Goal: Task Accomplishment & Management: Complete application form

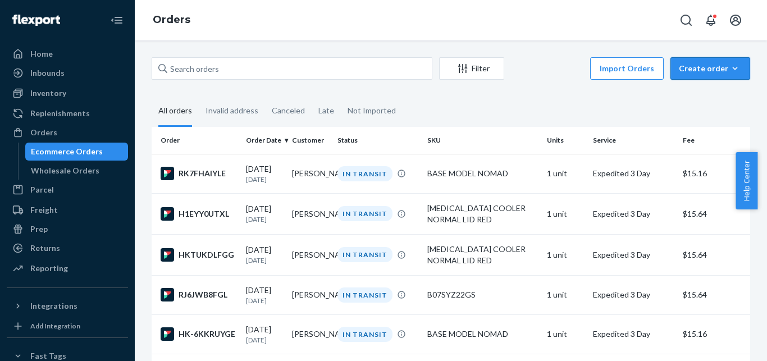
click at [701, 67] on div "Create order" at bounding box center [709, 68] width 63 height 11
click at [695, 97] on span "Ecommerce order" at bounding box center [717, 95] width 70 height 8
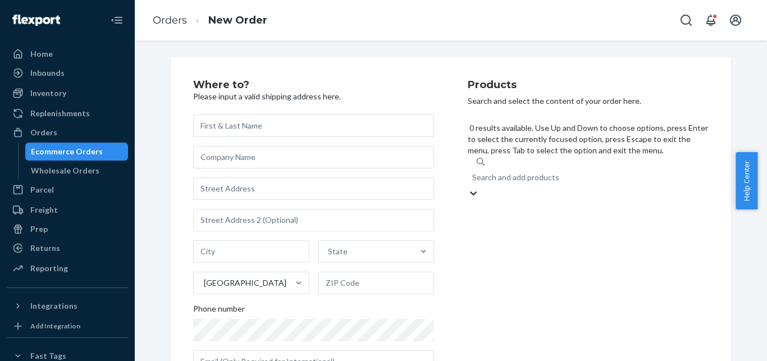
click at [495, 172] on div "Search and add products" at bounding box center [515, 177] width 87 height 11
click at [473, 172] on input "0 results available. Use Up and Down to choose options, press Enter to select t…" at bounding box center [472, 177] width 1 height 11
paste input "BIG COOLER WITH BIOGEL ONLY"
type input "BIG COOLER WITH BIOGEL ONLY"
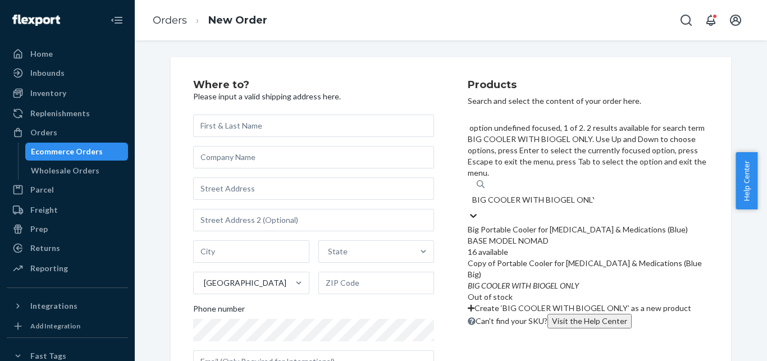
click at [506, 224] on div "Big Portable Cooler for [MEDICAL_DATA] & Medications (Blue)" at bounding box center [587, 229] width 241 height 11
click at [506, 194] on input "BIG COOLER WITH BIOGEL ONLY" at bounding box center [533, 199] width 122 height 11
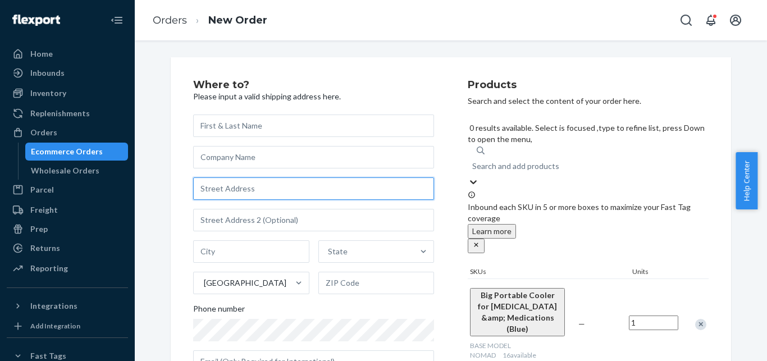
click at [251, 187] on input "text" at bounding box center [313, 188] width 241 height 22
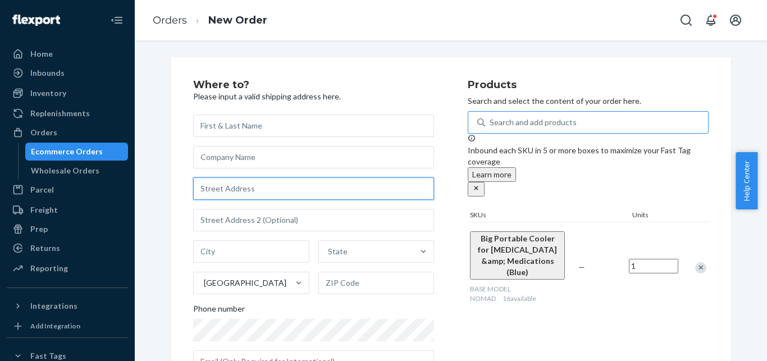
paste input "[STREET_ADDRESS]"
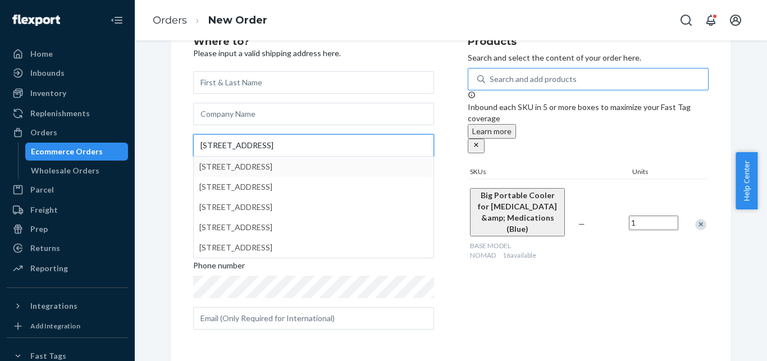
type input "[STREET_ADDRESS]"
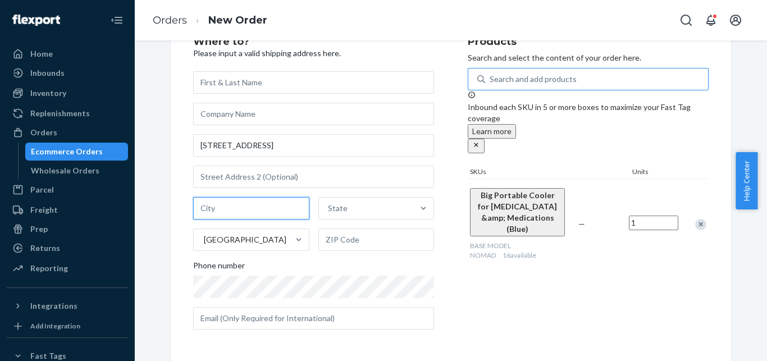
click at [219, 210] on input "text" at bounding box center [251, 208] width 116 height 22
paste input "[PERSON_NAME]"
type input "[PERSON_NAME]"
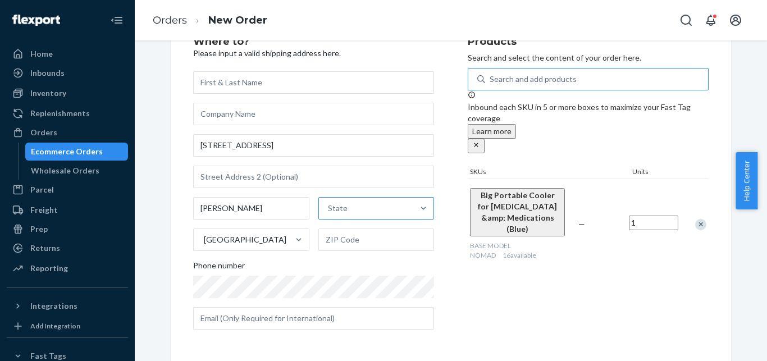
click at [339, 215] on div "State" at bounding box center [366, 208] width 95 height 22
click at [329, 214] on input "State" at bounding box center [328, 208] width 1 height 11
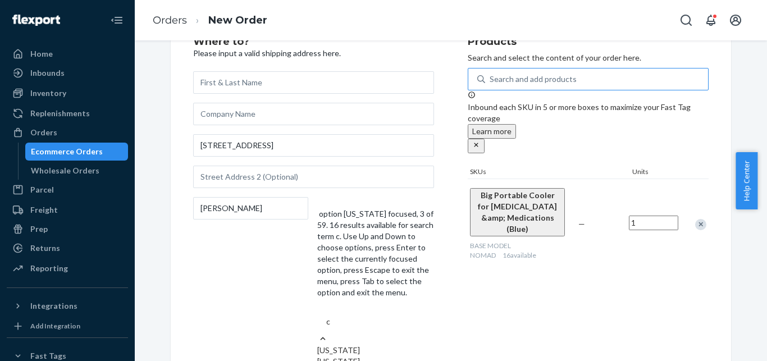
type input "c"
click at [336, 356] on div "[US_STATE]" at bounding box center [375, 361] width 117 height 11
click at [331, 316] on input "c" at bounding box center [328, 321] width 5 height 11
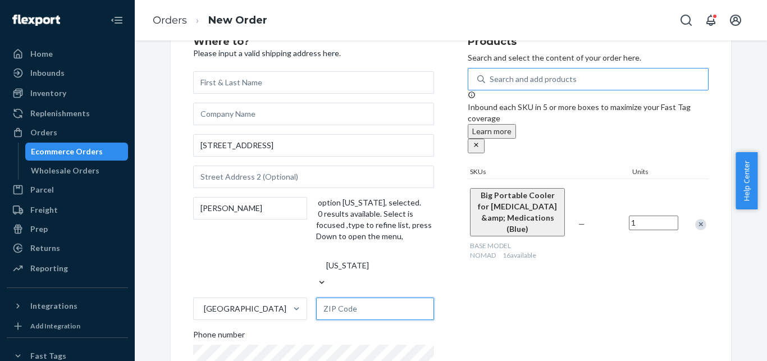
click at [340, 297] on input "text" at bounding box center [375, 308] width 118 height 22
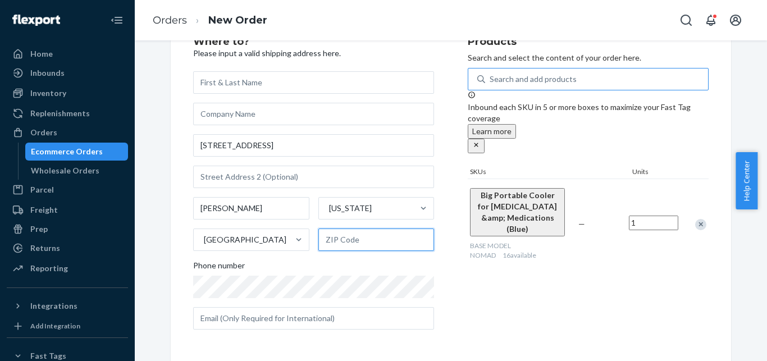
paste input "93908"
type input "93908"
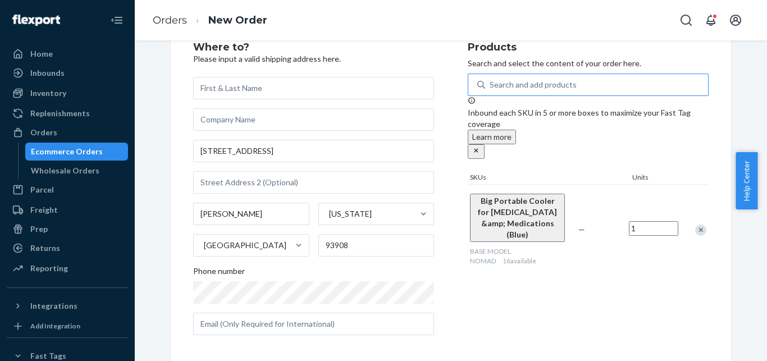
scroll to position [36, 0]
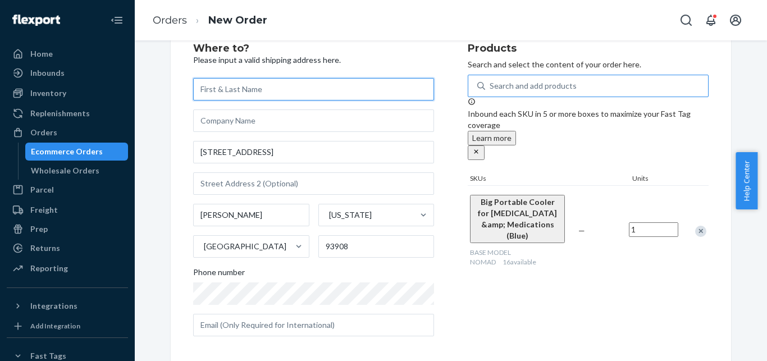
click at [237, 88] on input "text" at bounding box center [313, 89] width 241 height 22
paste input "[PERSON_NAME]"
type input "[PERSON_NAME]"
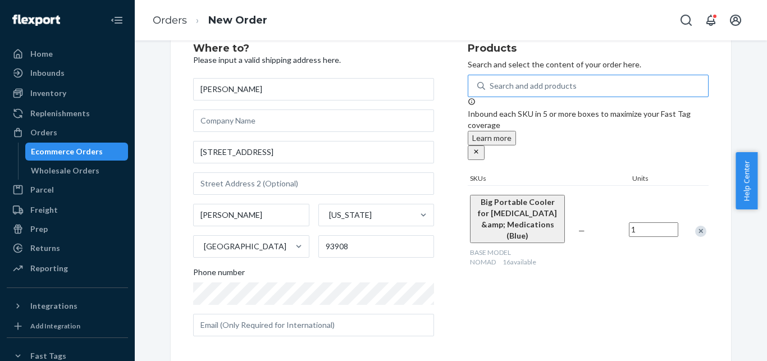
click at [451, 100] on div "Where to? Please input a valid shipping address here. [PERSON_NAME] [STREET_ADD…" at bounding box center [330, 194] width 274 height 302
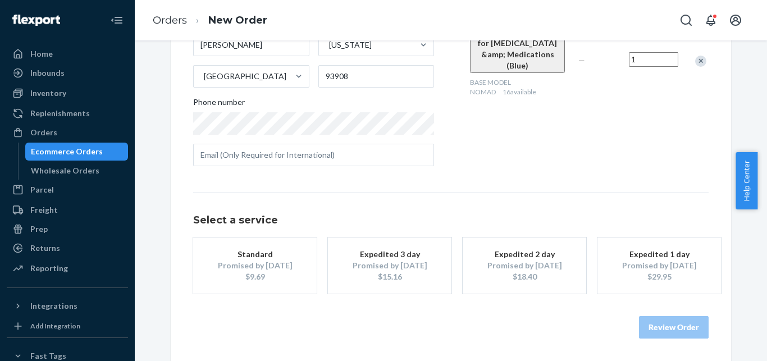
scroll to position [0, 0]
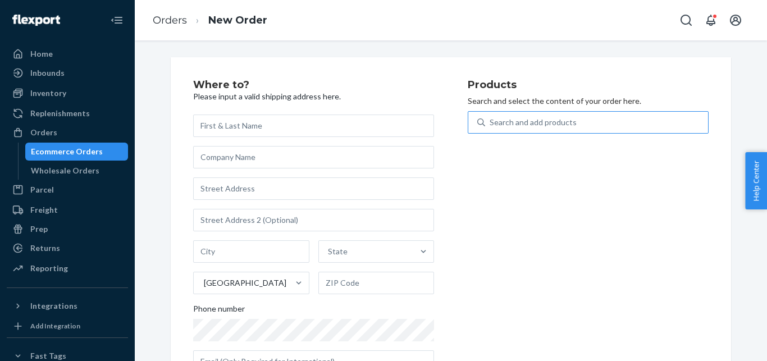
click at [515, 125] on div "Search and add products" at bounding box center [532, 122] width 87 height 11
click at [490, 125] on input "Search and add products" at bounding box center [489, 122] width 1 height 11
paste input "4ALLFAMILY VOYAGER BIG CAPACITY RED"
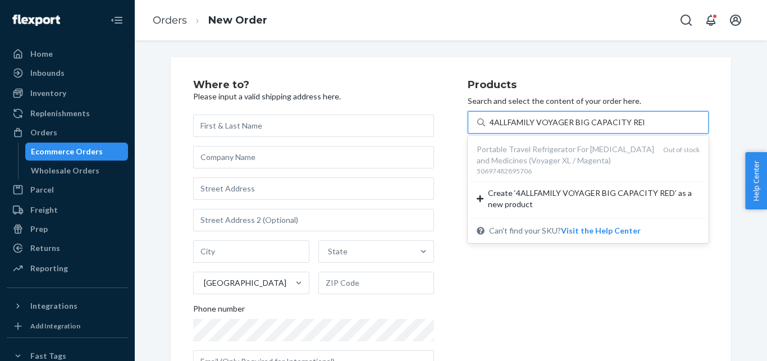
type input "4ALLFAMILY VOYAGER BIG CAPACITY RED"
